Goal: Task Accomplishment & Management: Use online tool/utility

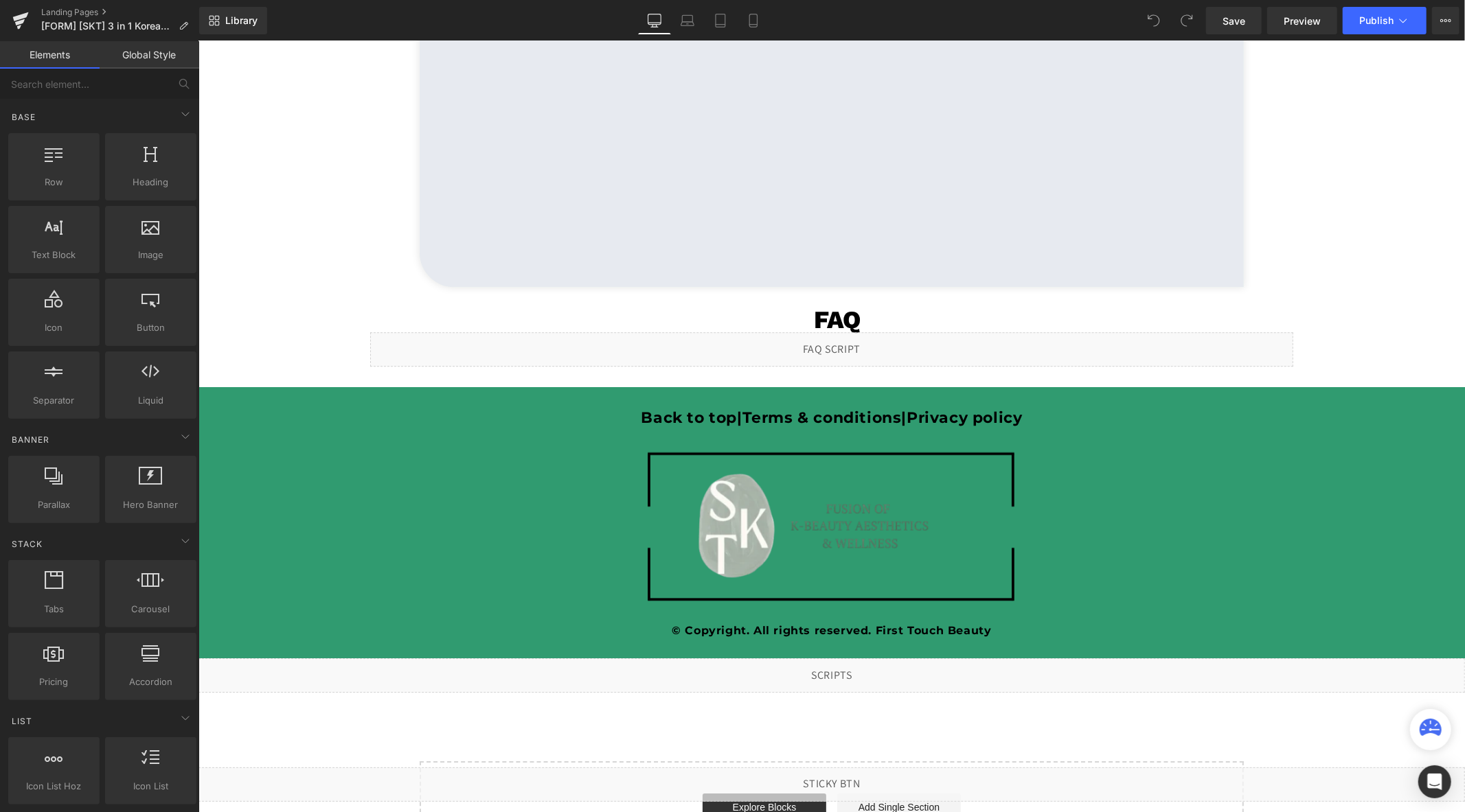
scroll to position [3266, 0]
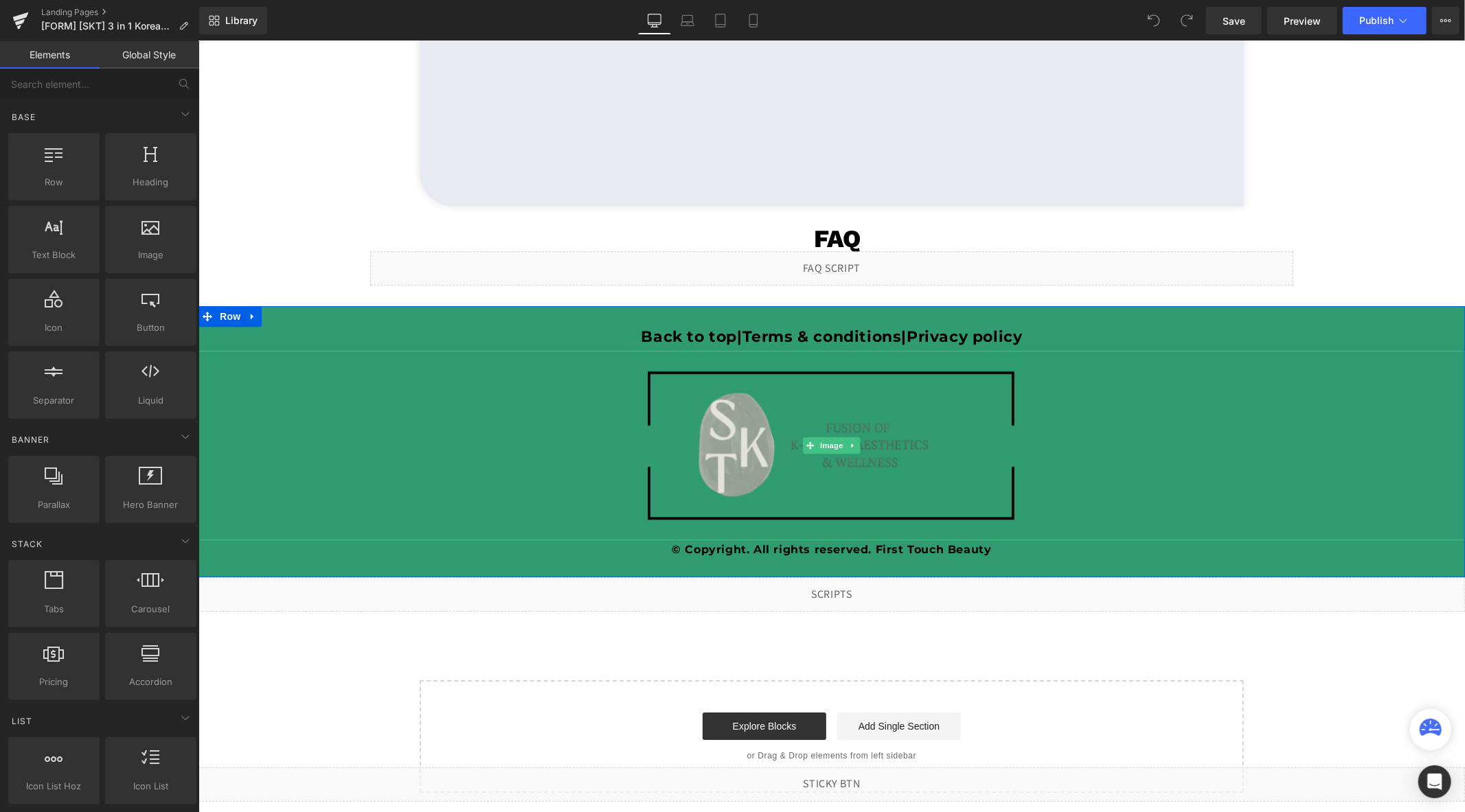
click at [822, 444] on div "Image" at bounding box center [831, 445] width 1267 height 190
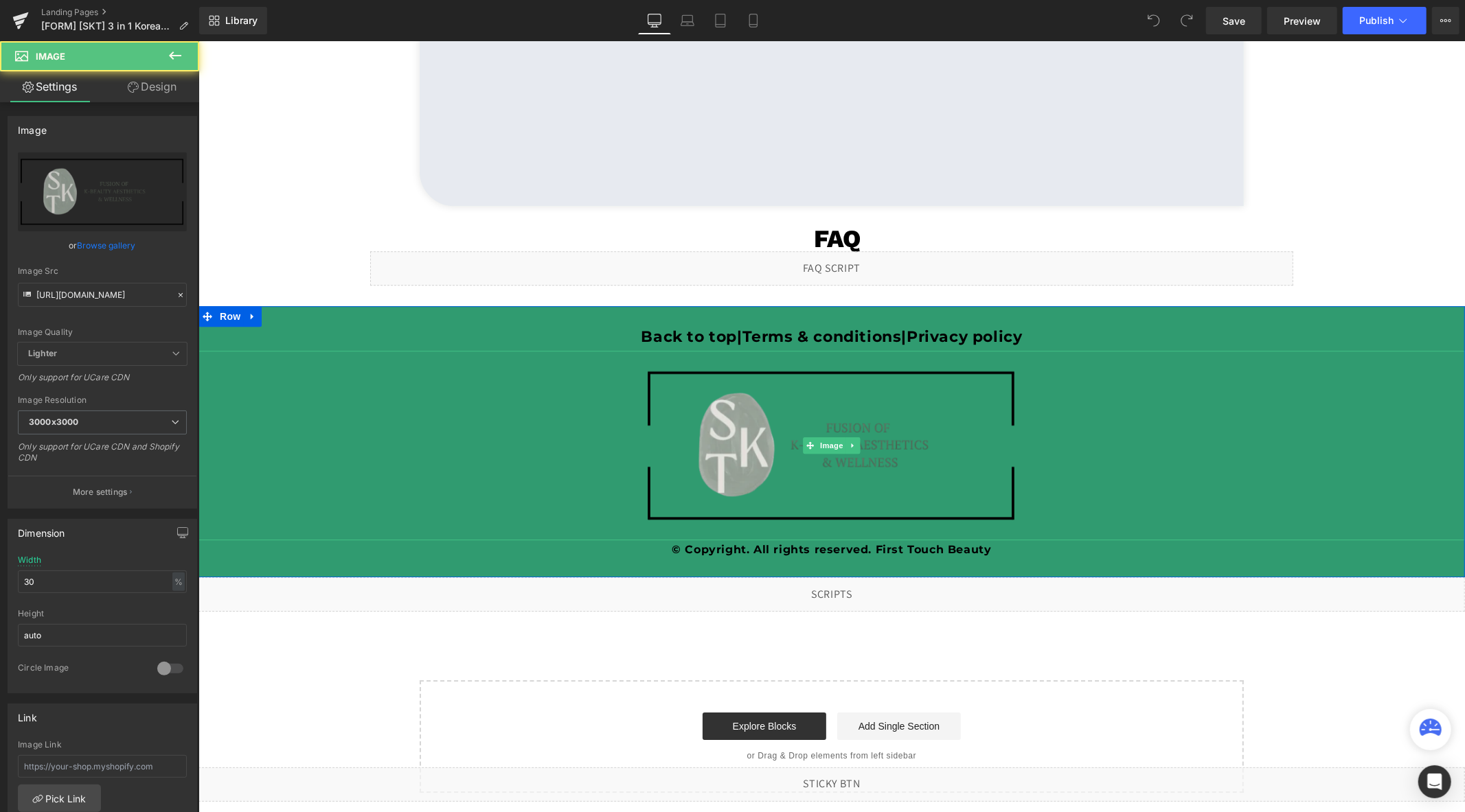
click at [822, 444] on span "Image" at bounding box center [831, 445] width 29 height 16
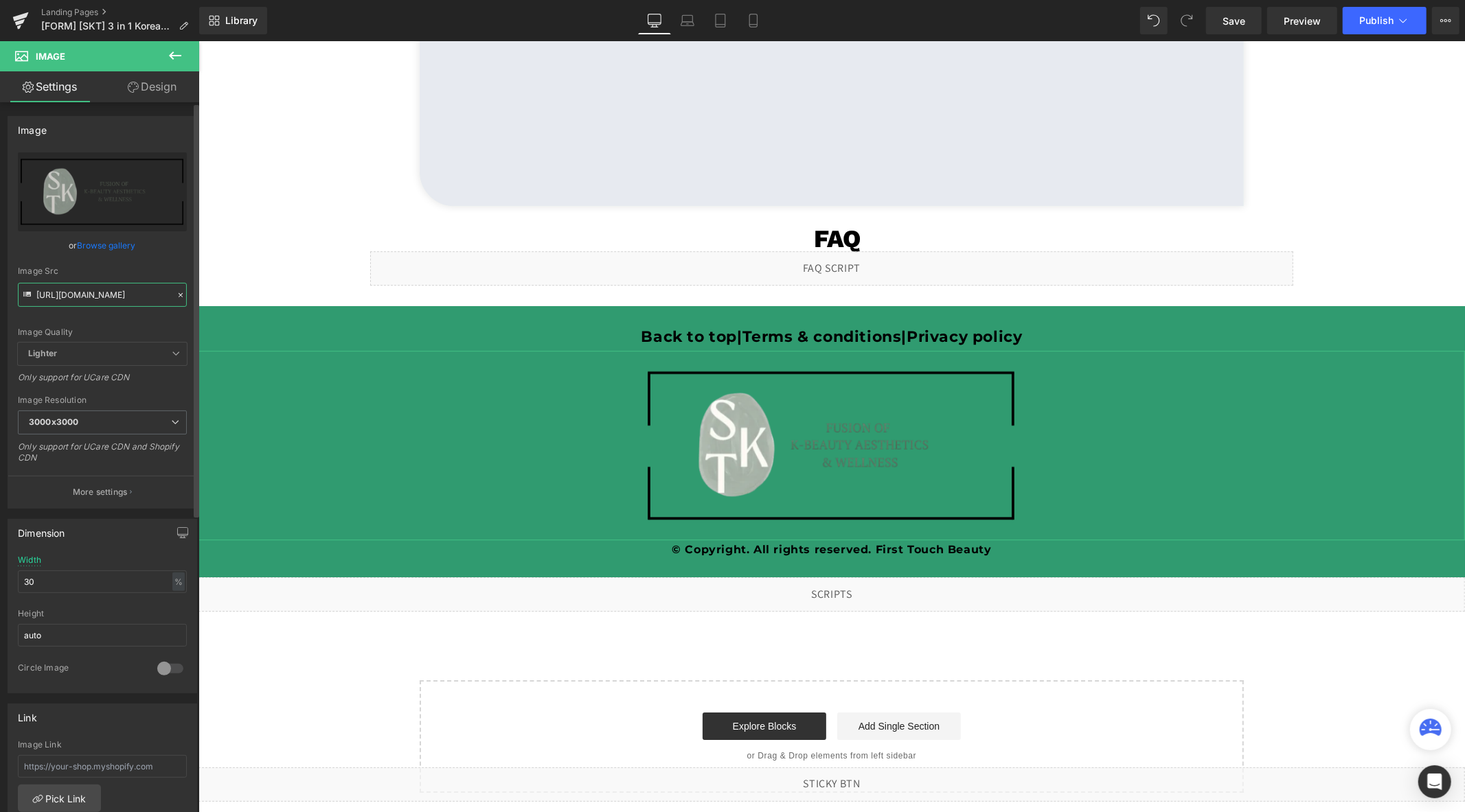
click at [110, 288] on input "https://cdn.shopify.com/s/files/1/0758/1601/0010/files/SKT_rectangle_logo_3000x…" at bounding box center [102, 295] width 169 height 24
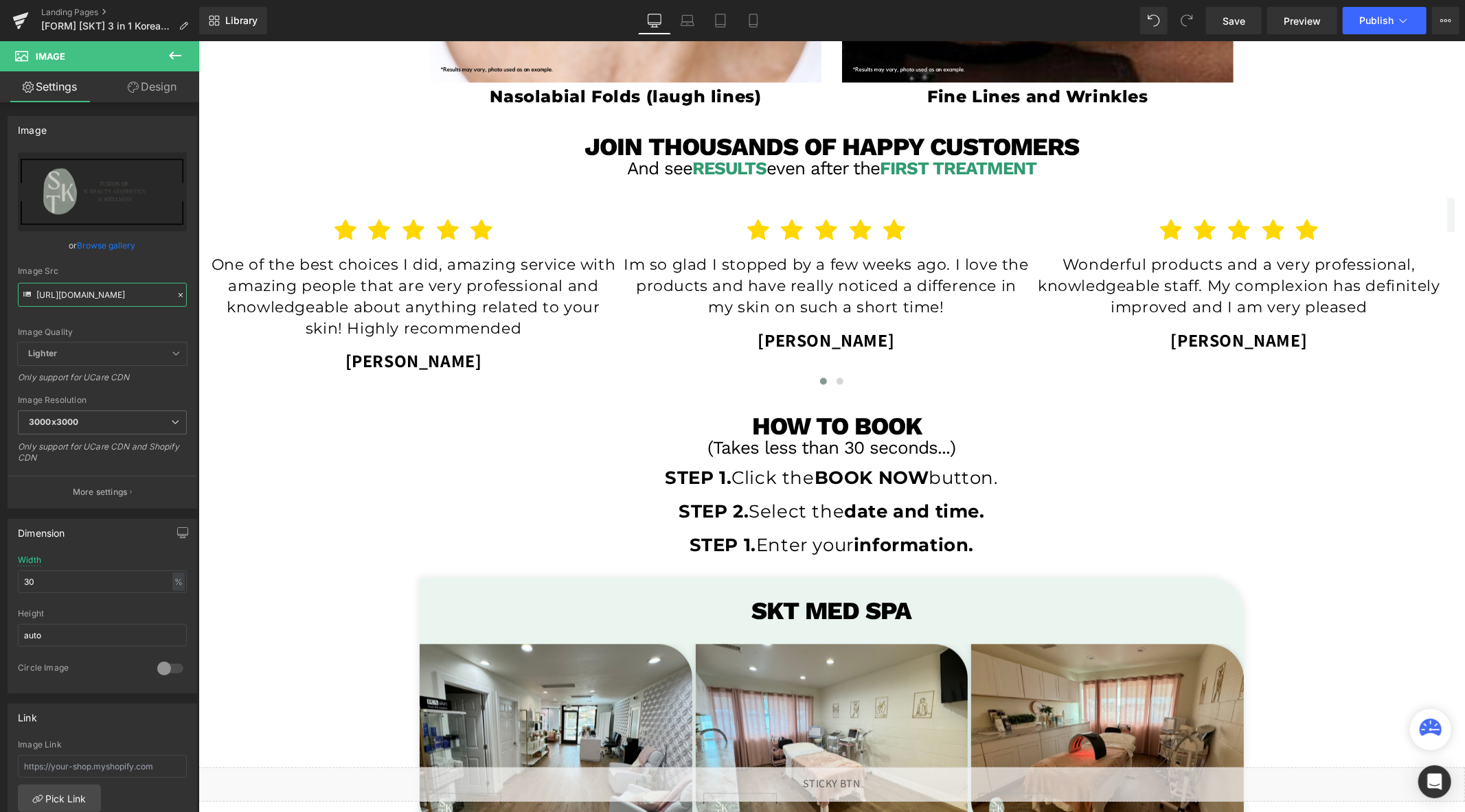
scroll to position [2579, 0]
